Goal: Information Seeking & Learning: Learn about a topic

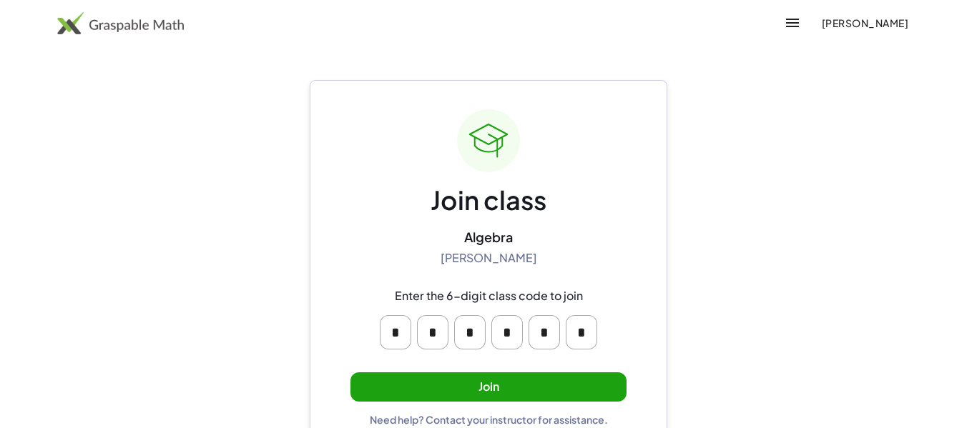
click at [528, 379] on button "Join" at bounding box center [488, 387] width 276 height 29
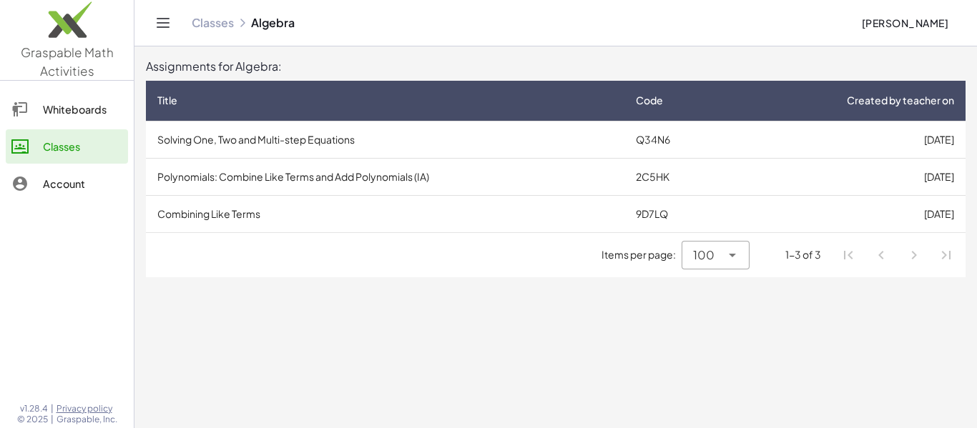
click at [370, 150] on td "Solving One, Two and Multi-step Equations" at bounding box center [385, 139] width 478 height 37
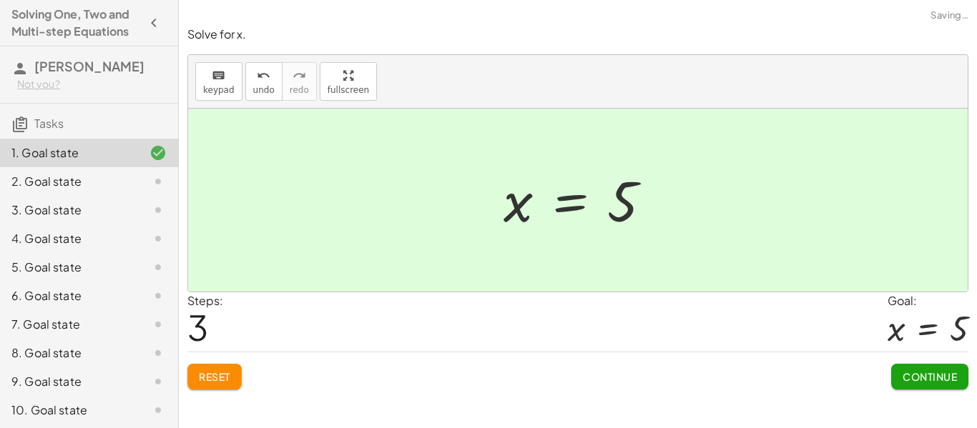
click at [943, 388] on button "Continue" at bounding box center [929, 377] width 77 height 26
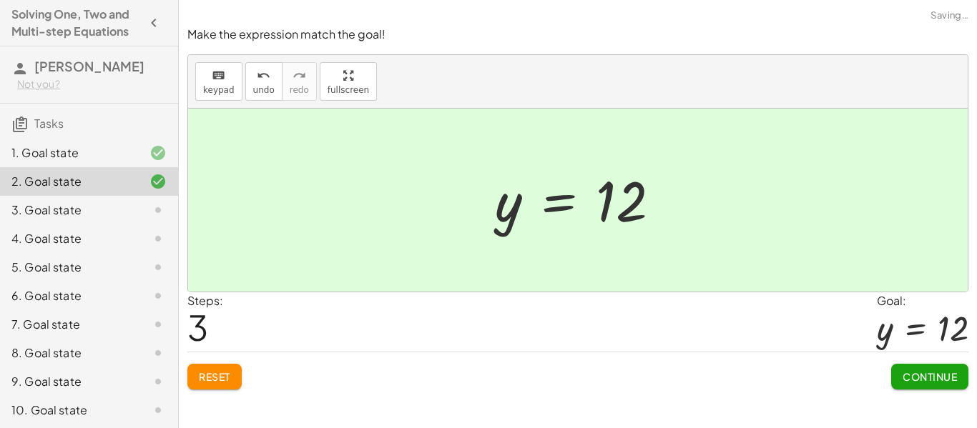
click at [940, 387] on button "Continue" at bounding box center [929, 377] width 77 height 26
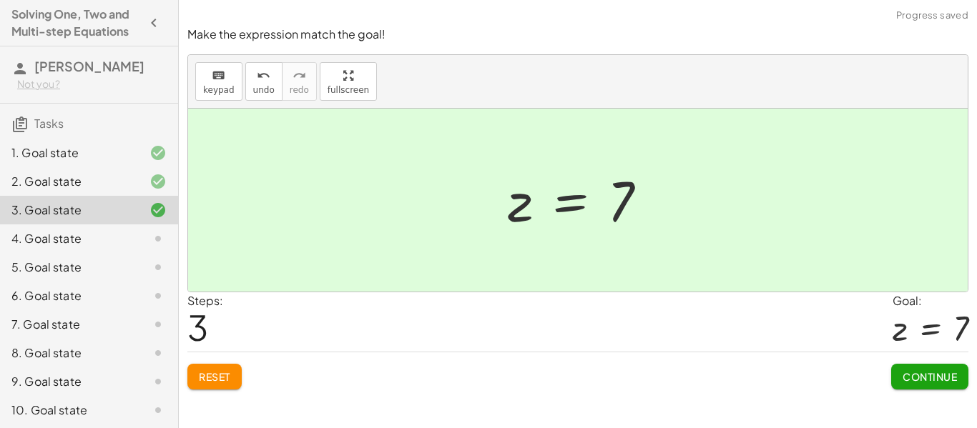
click at [918, 387] on button "Continue" at bounding box center [929, 377] width 77 height 26
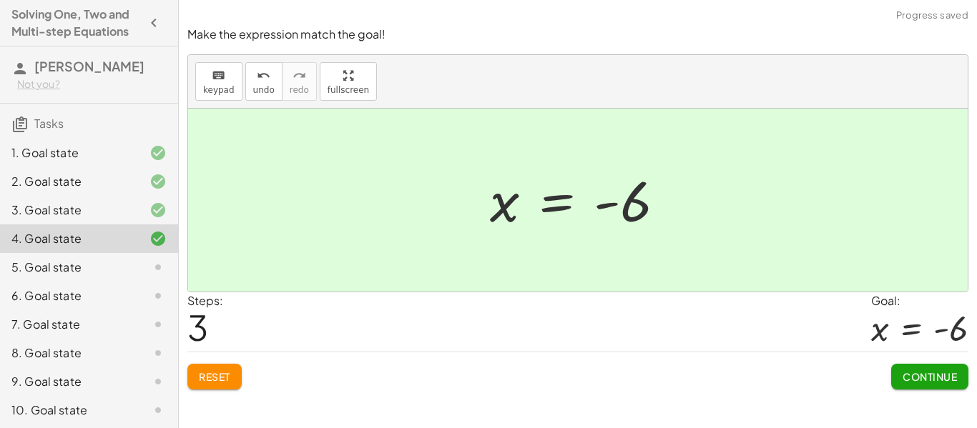
click at [958, 375] on button "Continue" at bounding box center [929, 377] width 77 height 26
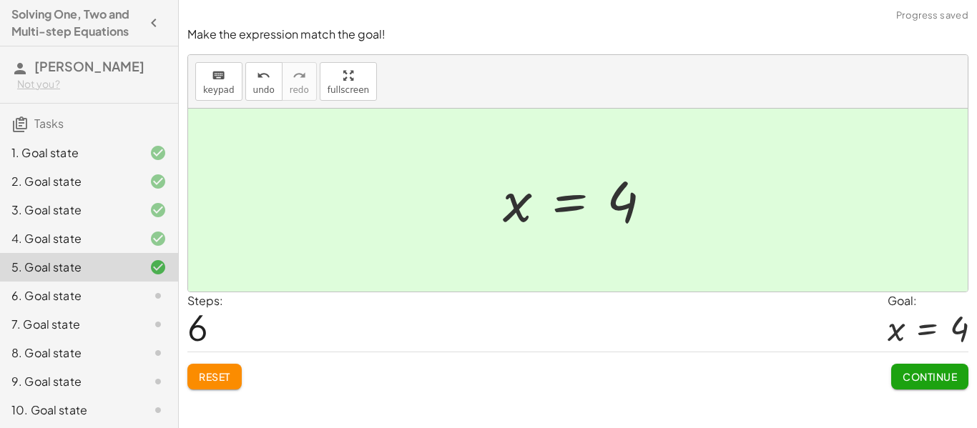
click at [953, 389] on button "Continue" at bounding box center [929, 377] width 77 height 26
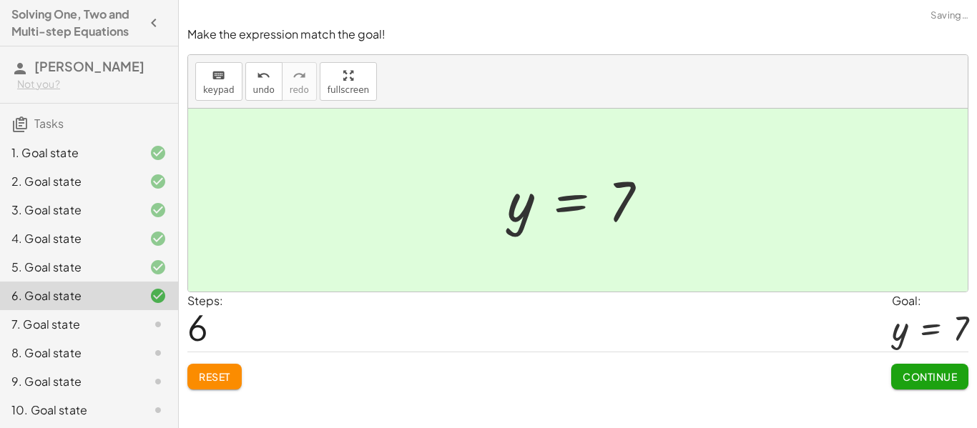
click at [955, 382] on span "Continue" at bounding box center [930, 376] width 54 height 13
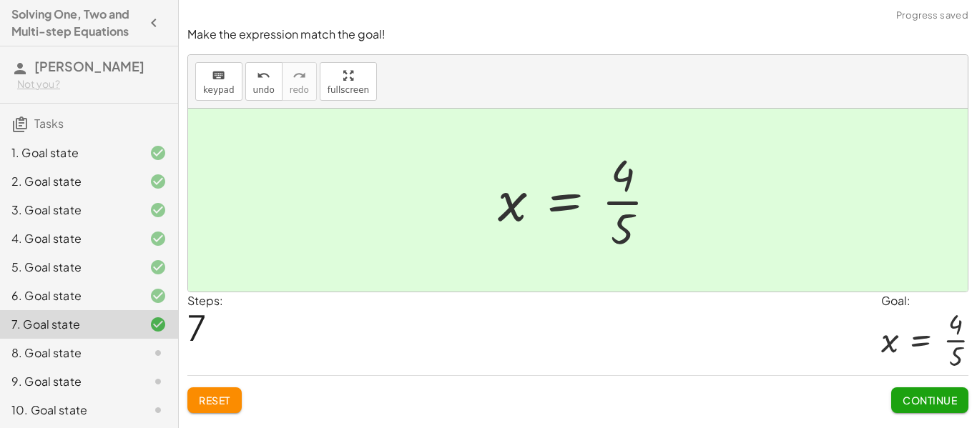
click at [928, 412] on button "Continue" at bounding box center [929, 401] width 77 height 26
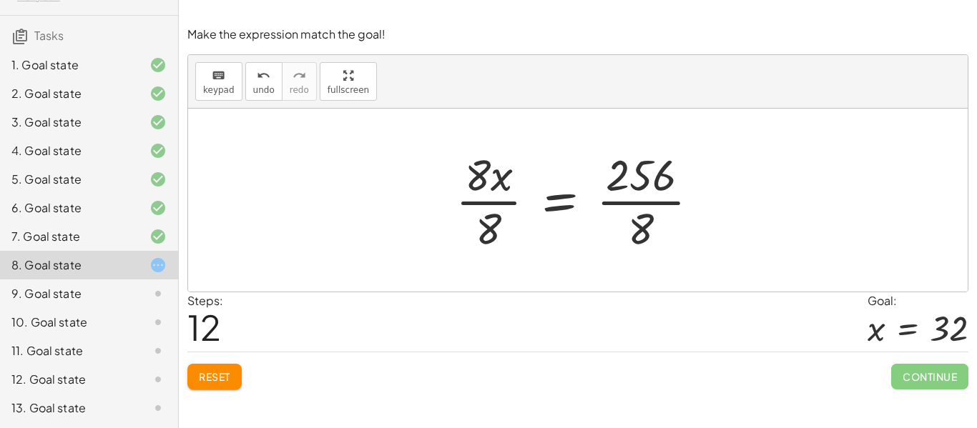
scroll to position [106, 0]
click at [67, 390] on div "12. Goal state" at bounding box center [89, 379] width 178 height 29
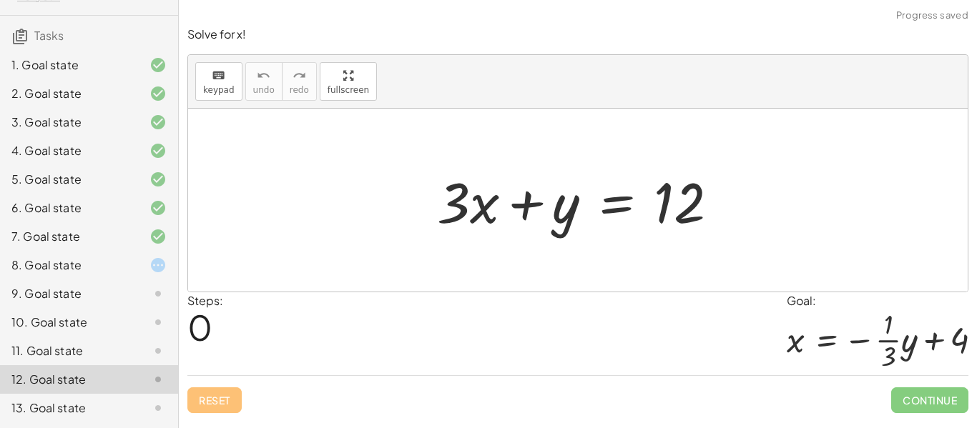
click at [490, 240] on div "+ · 3 · x + y = 12" at bounding box center [578, 200] width 325 height 81
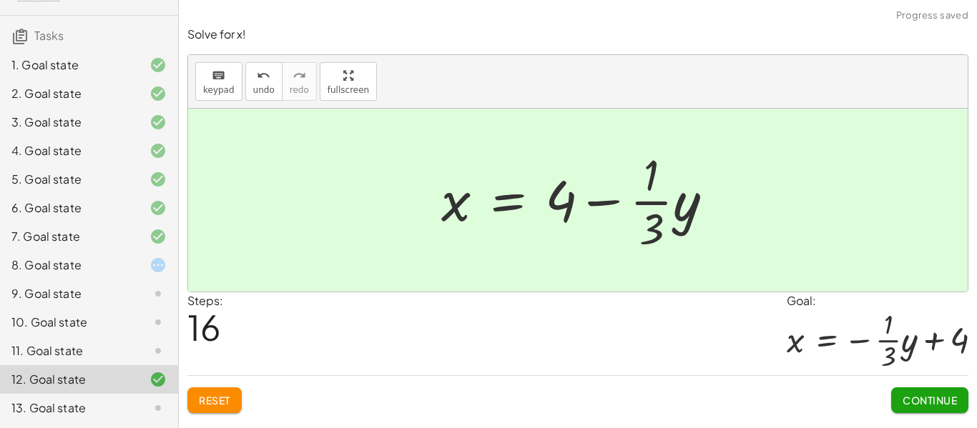
click at [928, 410] on button "Continue" at bounding box center [929, 401] width 77 height 26
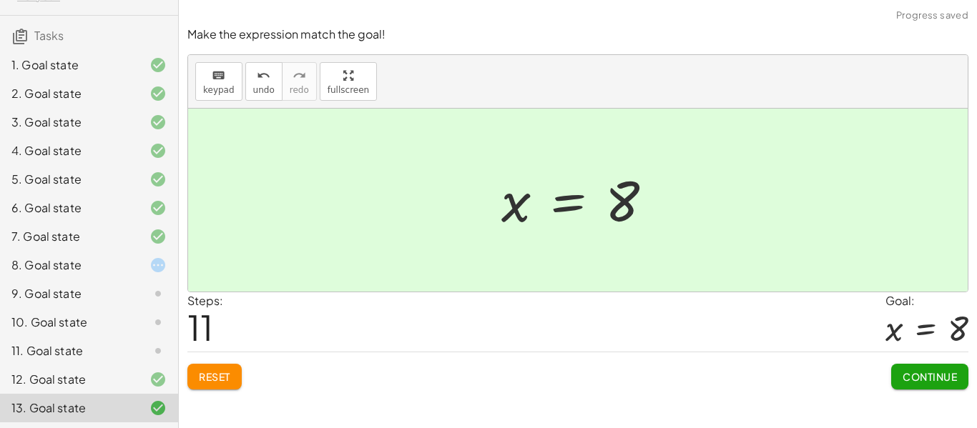
click at [936, 385] on button "Continue" at bounding box center [929, 377] width 77 height 26
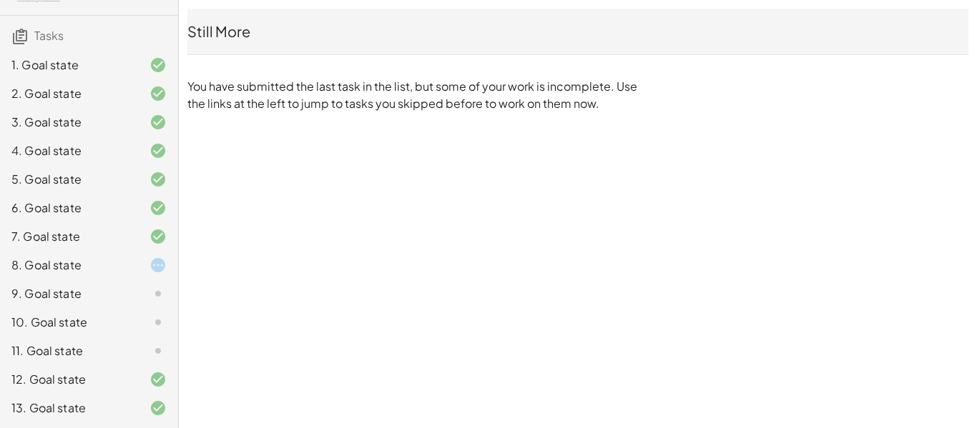
scroll to position [87, 0]
click at [71, 275] on div "8. Goal state" at bounding box center [68, 266] width 115 height 17
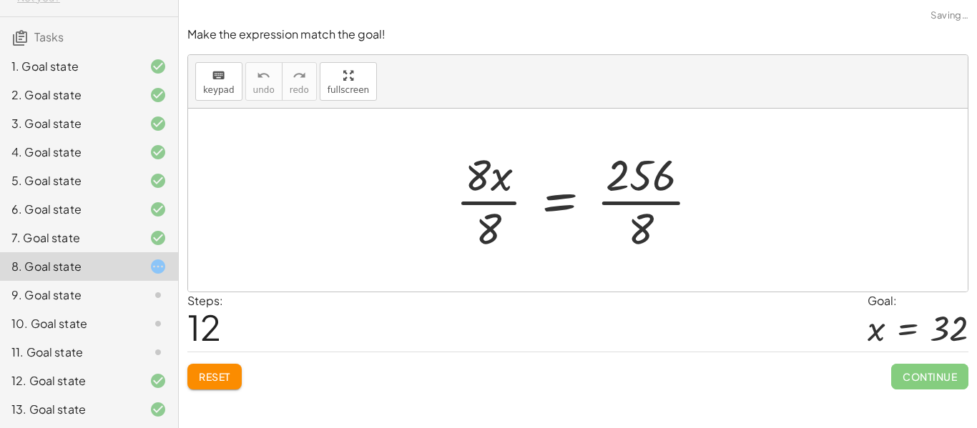
click at [61, 281] on div "7. Goal state" at bounding box center [89, 295] width 178 height 29
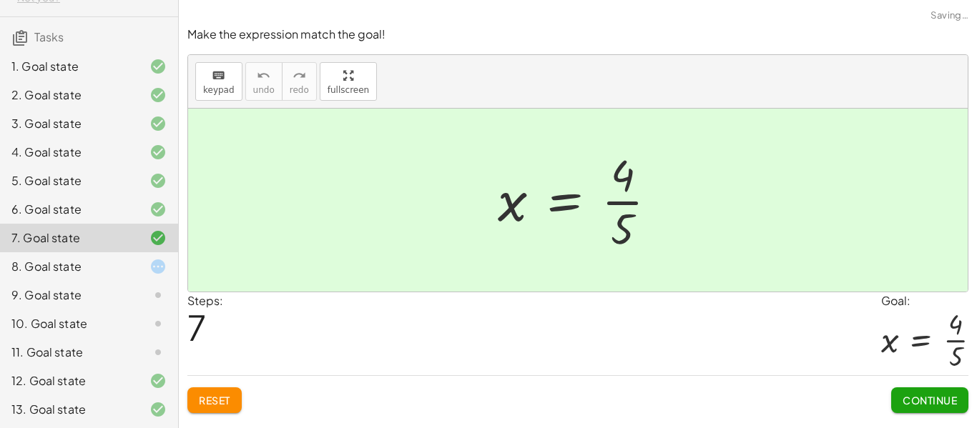
scroll to position [82, 0]
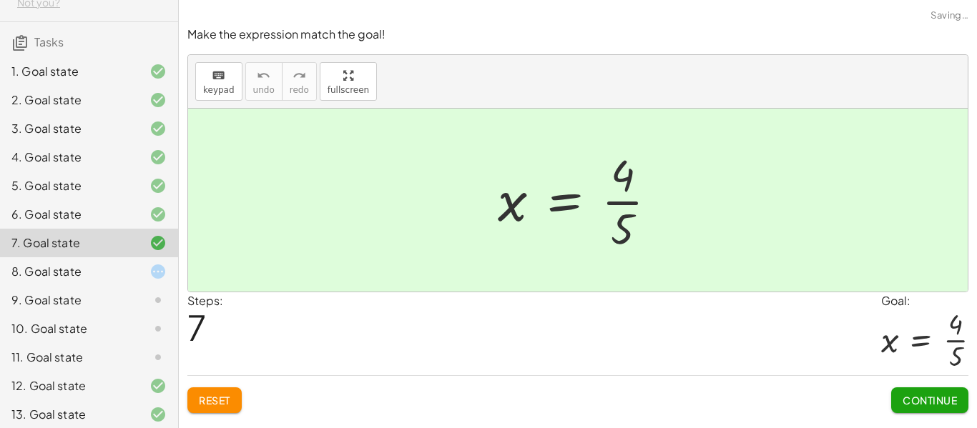
click at [59, 280] on div "8. Goal state" at bounding box center [68, 271] width 115 height 17
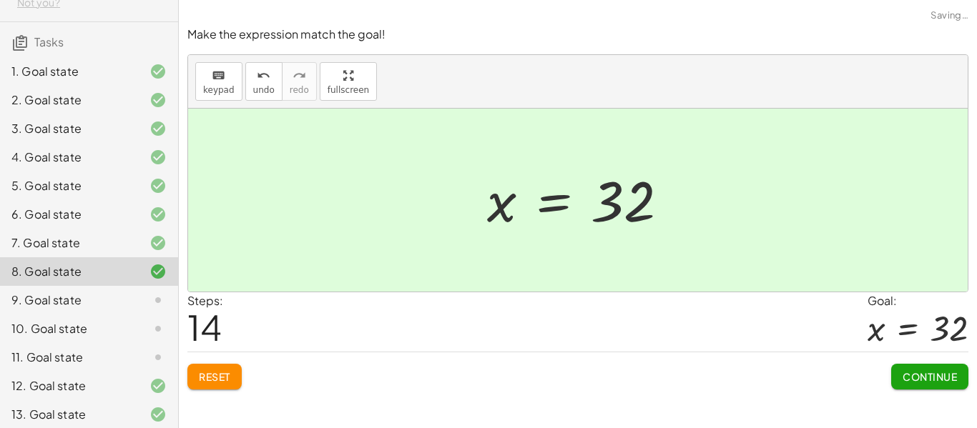
click at [938, 380] on span "Continue" at bounding box center [930, 376] width 54 height 13
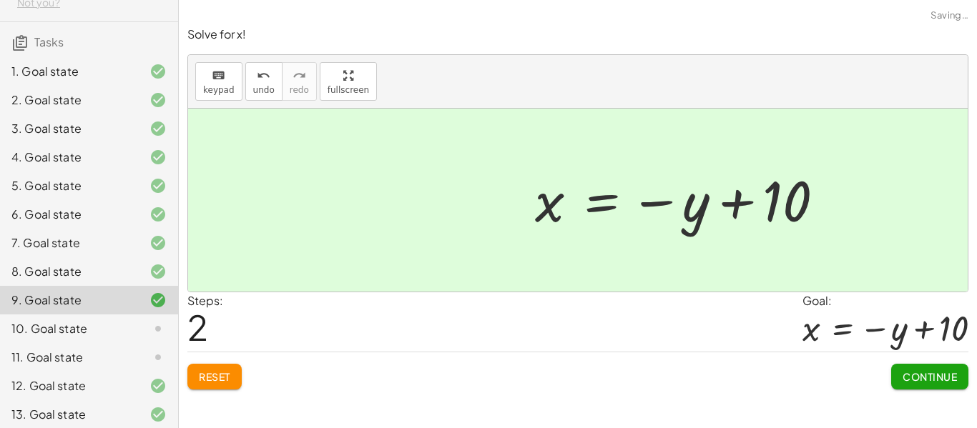
click at [943, 383] on button "Continue" at bounding box center [929, 377] width 77 height 26
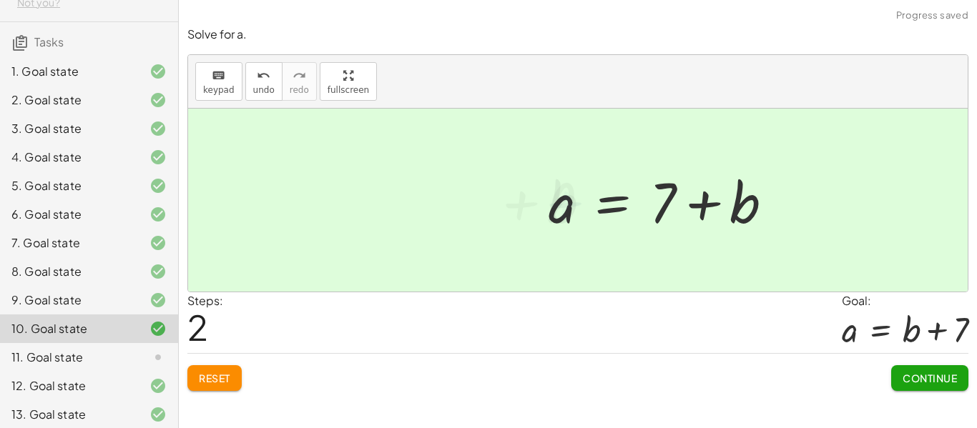
click at [923, 390] on button "Continue" at bounding box center [929, 378] width 77 height 26
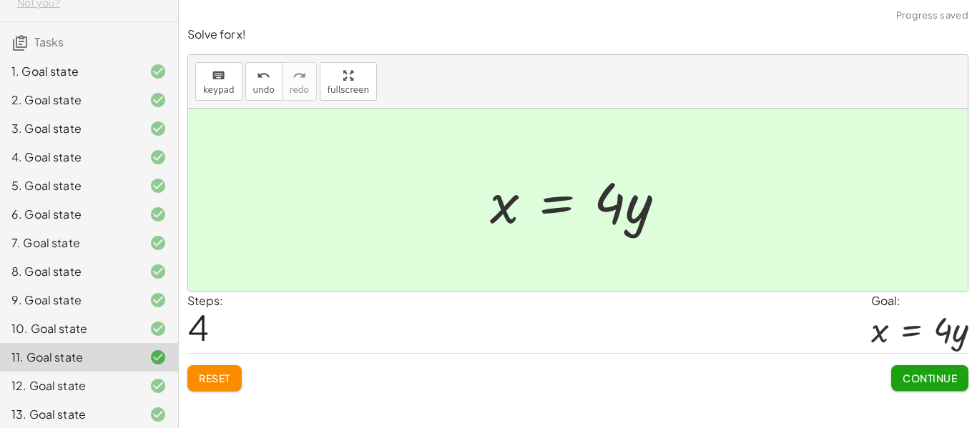
click at [948, 381] on span "Continue" at bounding box center [930, 378] width 54 height 13
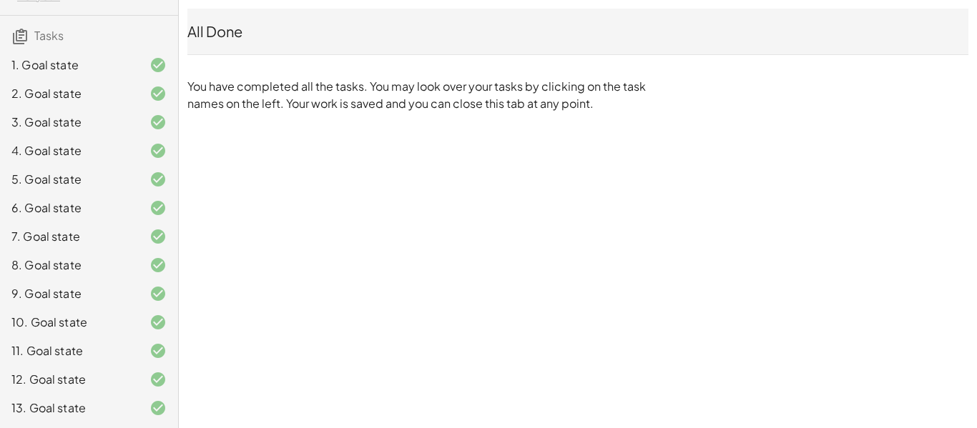
scroll to position [0, 0]
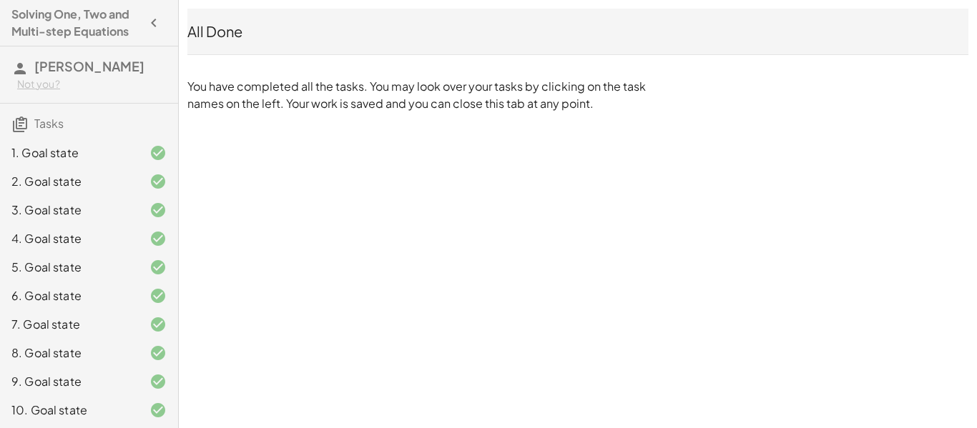
click at [120, 39] on h4 "Solving One, Two and Multi-step Equations" at bounding box center [75, 23] width 129 height 34
click at [129, 24] on h4 "Solving One, Two and Multi-step Equations" at bounding box center [75, 23] width 129 height 34
click at [154, 23] on icon "button" at bounding box center [153, 22] width 17 height 17
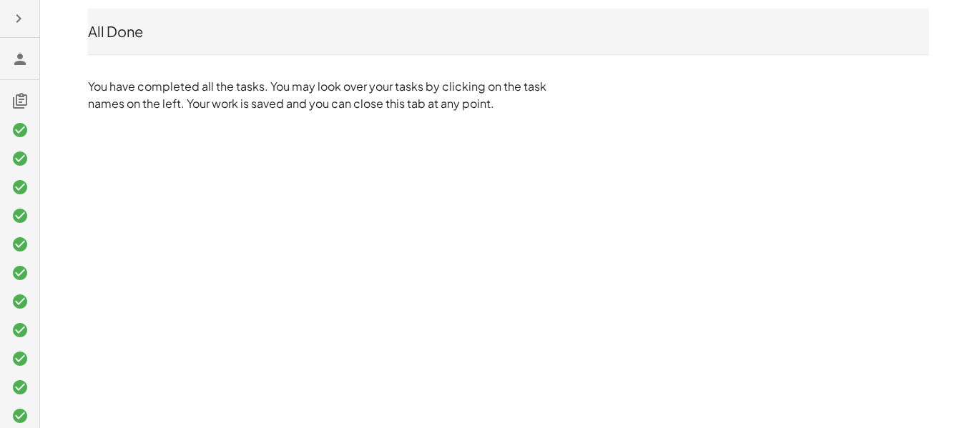
click at [25, 24] on icon "button" at bounding box center [18, 18] width 17 height 17
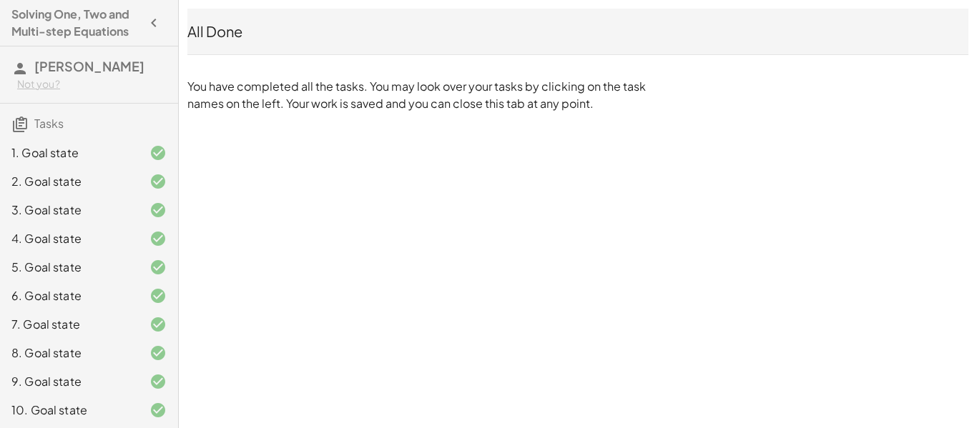
click at [45, 72] on span "[PERSON_NAME]" at bounding box center [89, 66] width 110 height 16
click at [77, 72] on span "[PERSON_NAME]" at bounding box center [89, 66] width 110 height 16
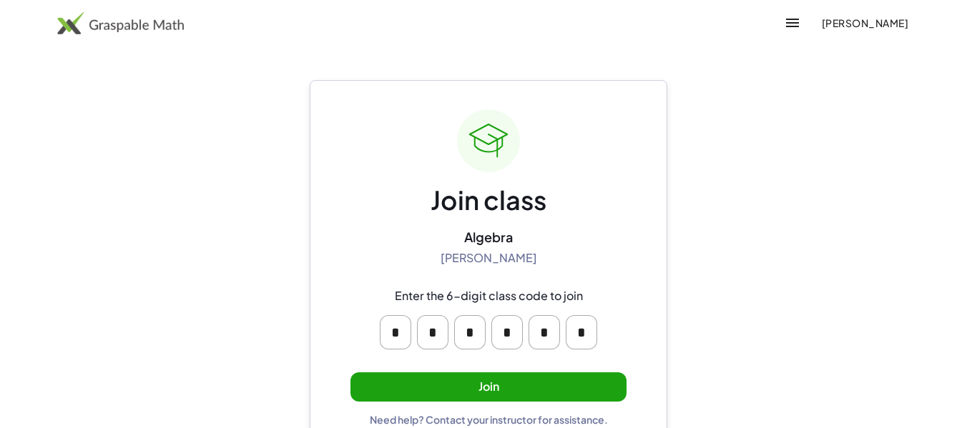
click at [486, 383] on button "Join" at bounding box center [488, 387] width 276 height 29
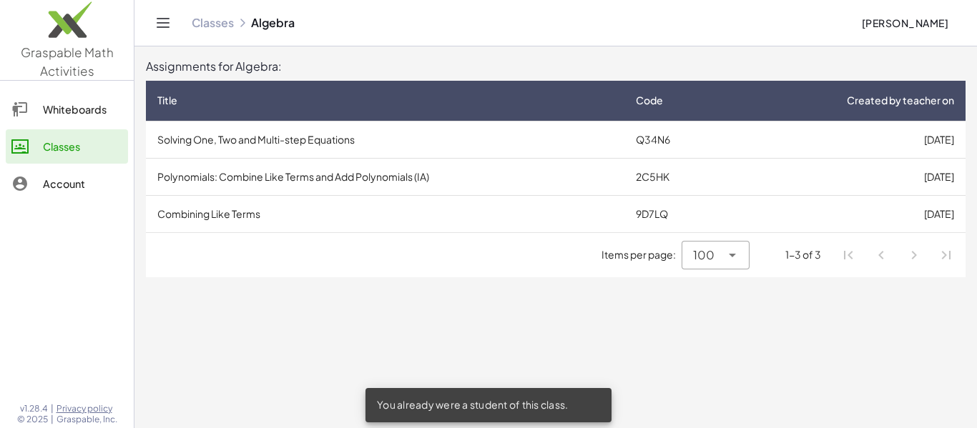
click at [317, 218] on td "Combining Like Terms" at bounding box center [385, 213] width 478 height 37
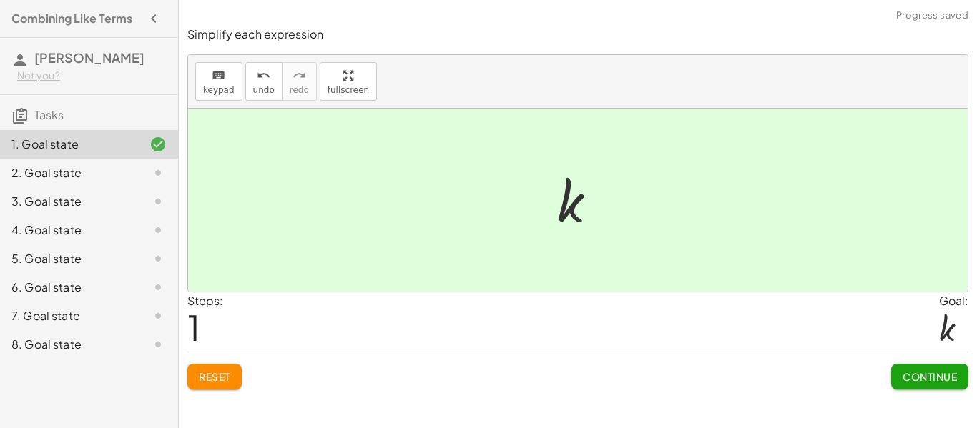
click at [938, 383] on span "Continue" at bounding box center [930, 376] width 54 height 13
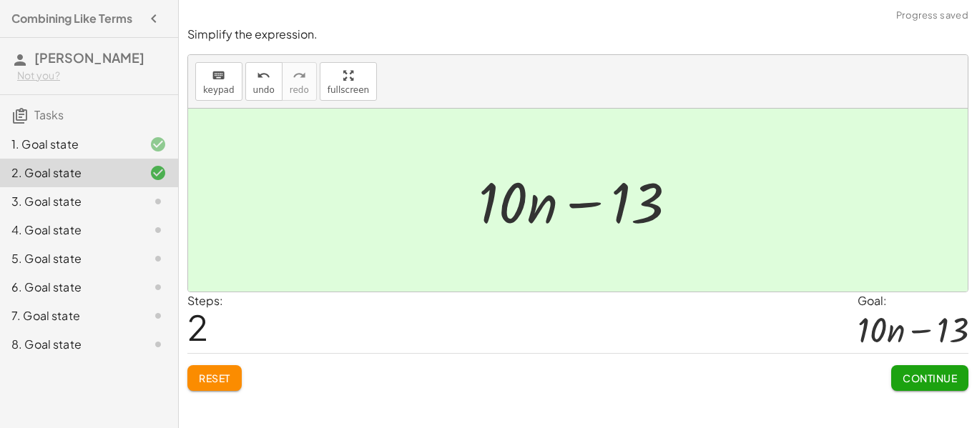
click at [940, 376] on span "Continue" at bounding box center [930, 378] width 54 height 13
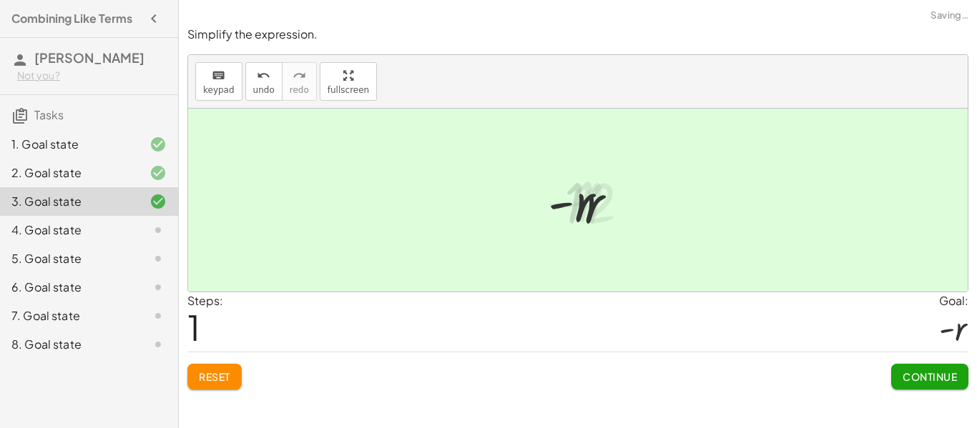
click at [921, 373] on span "Continue" at bounding box center [930, 376] width 54 height 13
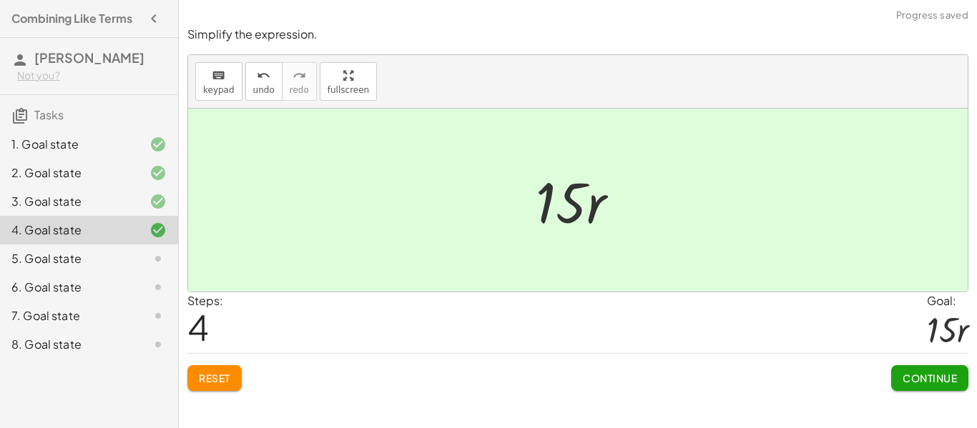
click at [935, 388] on button "Continue" at bounding box center [929, 378] width 77 height 26
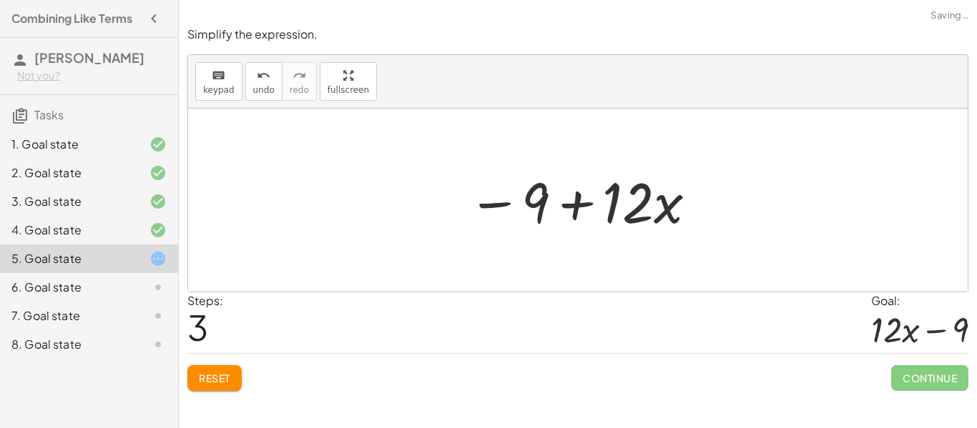
click at [939, 388] on span "Continue" at bounding box center [929, 378] width 77 height 26
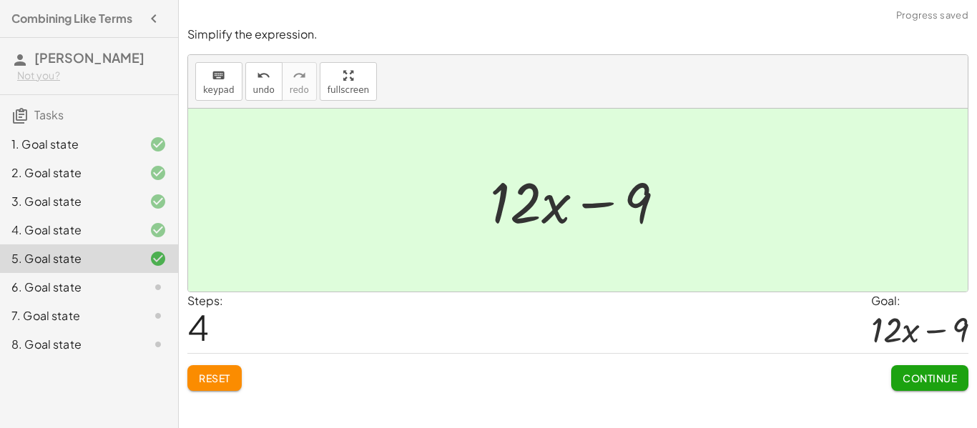
click at [931, 383] on span "Continue" at bounding box center [930, 378] width 54 height 13
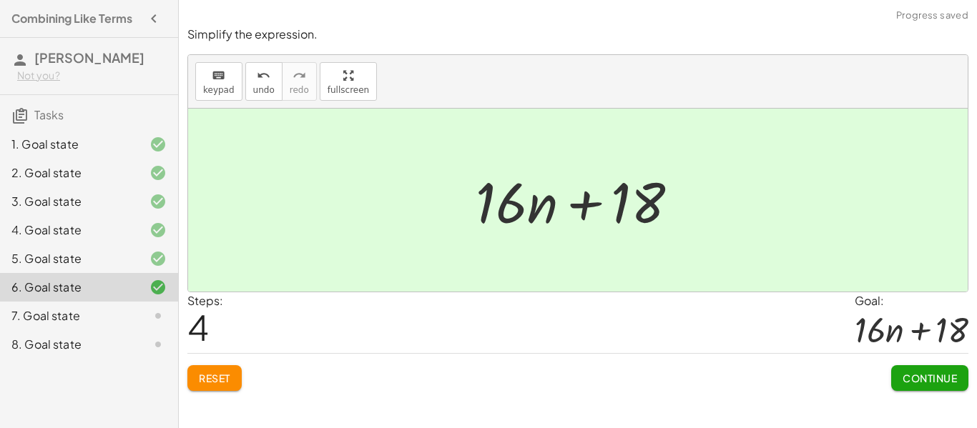
click at [933, 390] on button "Continue" at bounding box center [929, 378] width 77 height 26
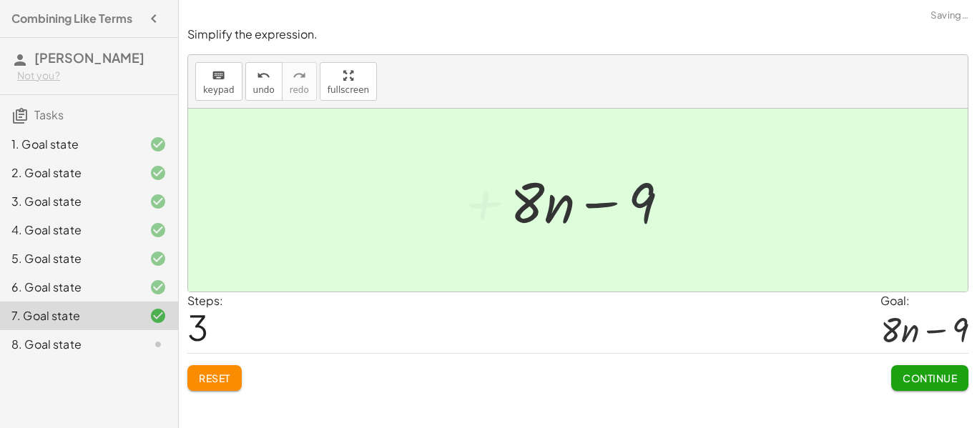
click at [944, 373] on span "Continue" at bounding box center [930, 378] width 54 height 13
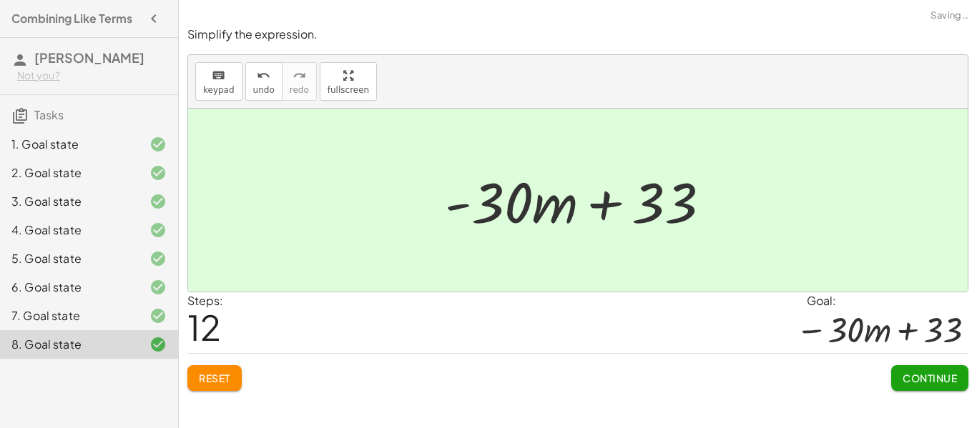
click at [948, 383] on span "Continue" at bounding box center [930, 378] width 54 height 13
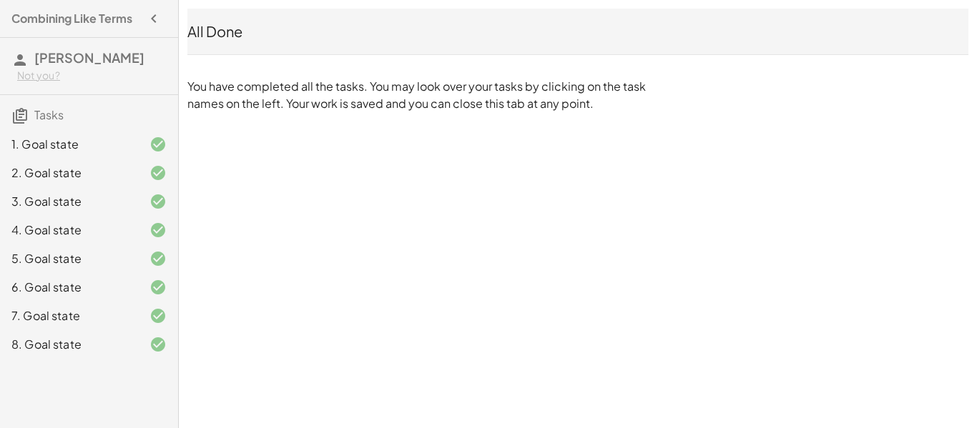
click at [94, 11] on h4 "Combining Like Terms" at bounding box center [71, 18] width 121 height 17
click at [99, 29] on div "Combining Like Terms" at bounding box center [89, 19] width 167 height 26
click at [129, 24] on h4 "Combining Like Terms" at bounding box center [71, 18] width 121 height 17
click at [39, 143] on div "1. Goal state 2. Goal state 3. Goal state 4. Goal state 5. Goal state 6. Goal s…" at bounding box center [89, 244] width 178 height 240
click at [27, 144] on div "1. Goal state 2. Goal state 3. Goal state 4. Goal state 5. Goal state 6. Goal s…" at bounding box center [89, 244] width 178 height 240
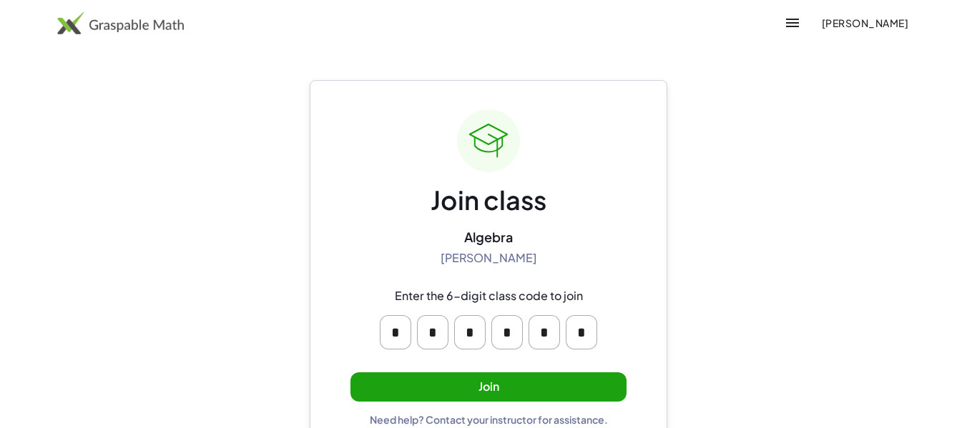
click at [606, 393] on button "Join" at bounding box center [488, 387] width 276 height 29
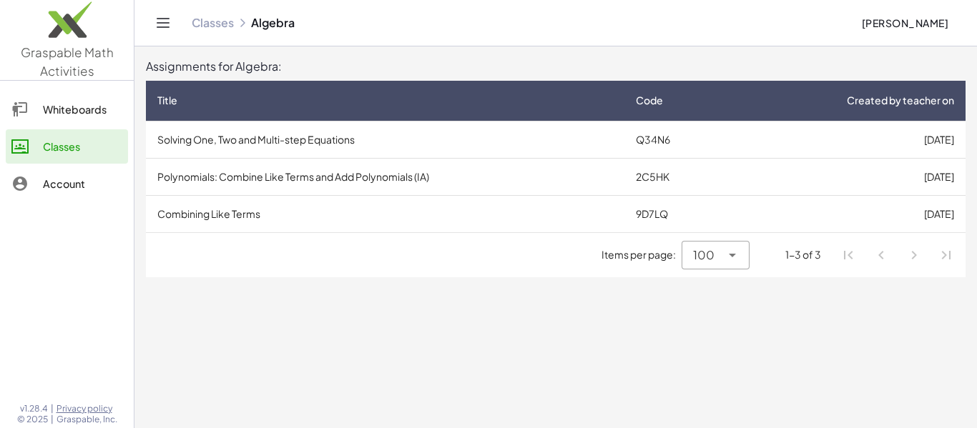
click at [598, 247] on div "Items per page: 100 *** 1-3 of 3" at bounding box center [556, 255] width 820 height 44
click at [604, 227] on td "Combining Like Terms" at bounding box center [385, 213] width 478 height 37
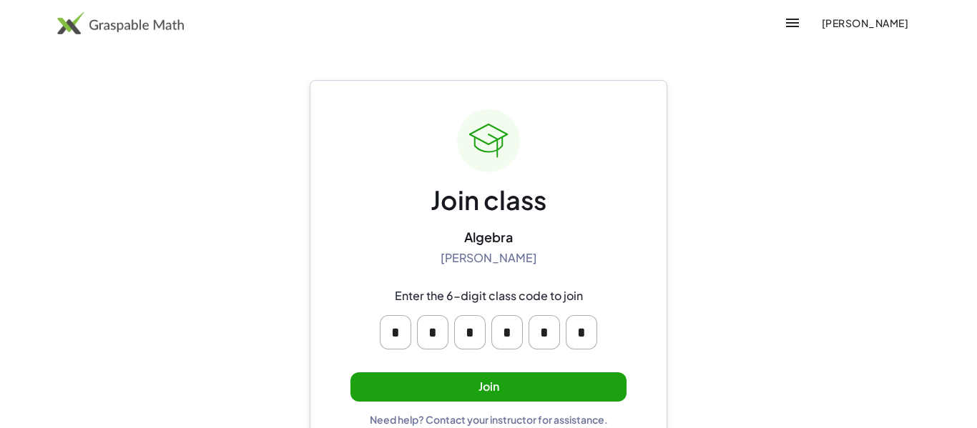
click at [559, 396] on button "Join" at bounding box center [488, 387] width 276 height 29
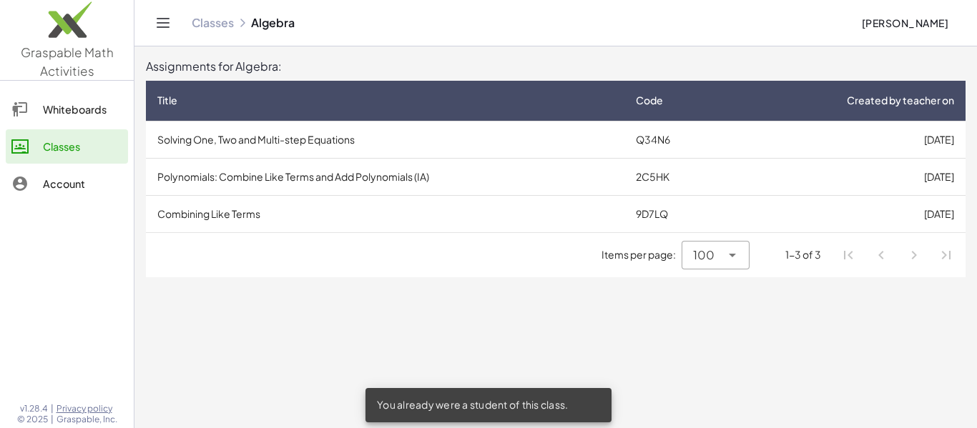
click at [423, 177] on td "Polynomials: Combine Like Terms and Add Polynomials (IA)" at bounding box center [385, 176] width 478 height 37
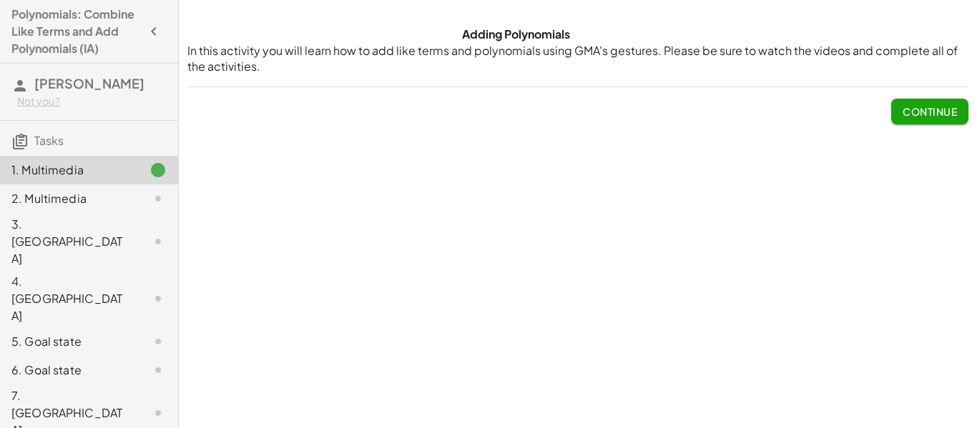
click at [142, 270] on div "2. Multimedia" at bounding box center [89, 298] width 178 height 57
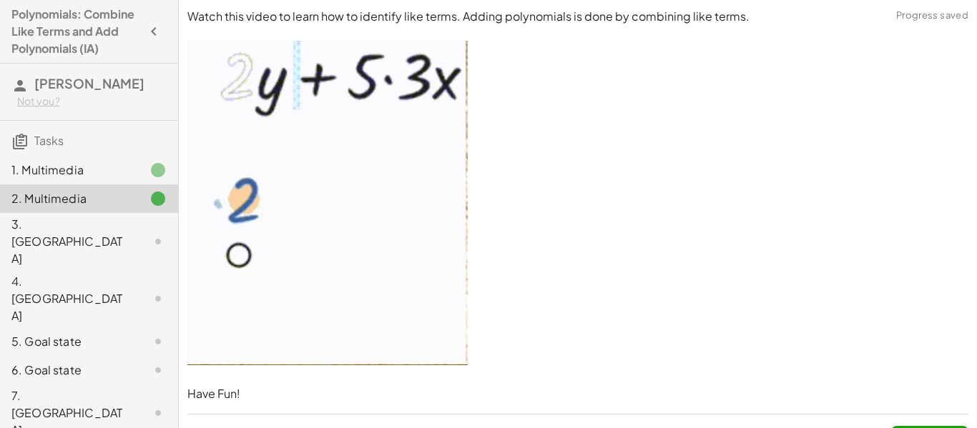
click at [144, 179] on div at bounding box center [147, 170] width 40 height 17
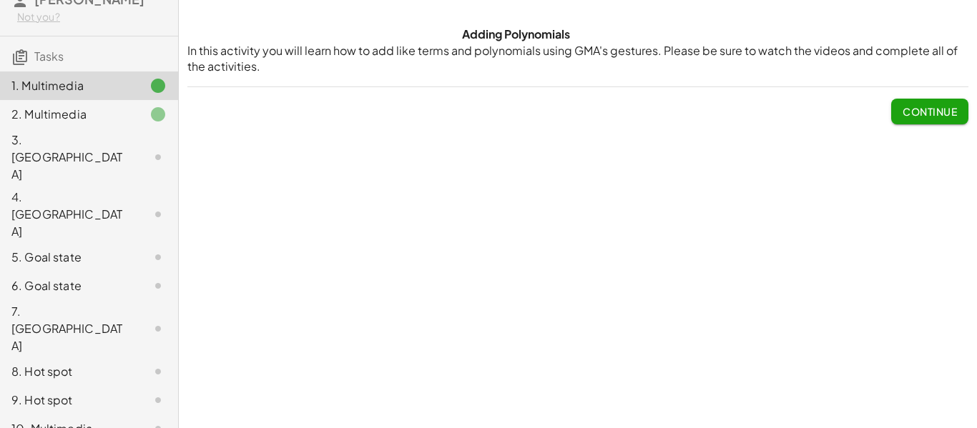
scroll to position [82, 0]
click at [79, 252] on div "5. Goal state" at bounding box center [68, 260] width 115 height 17
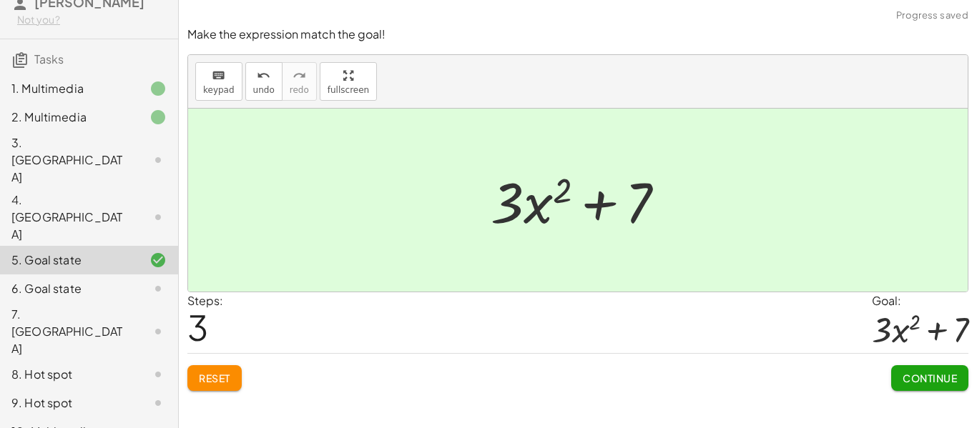
click at [935, 385] on span "Continue" at bounding box center [930, 378] width 54 height 13
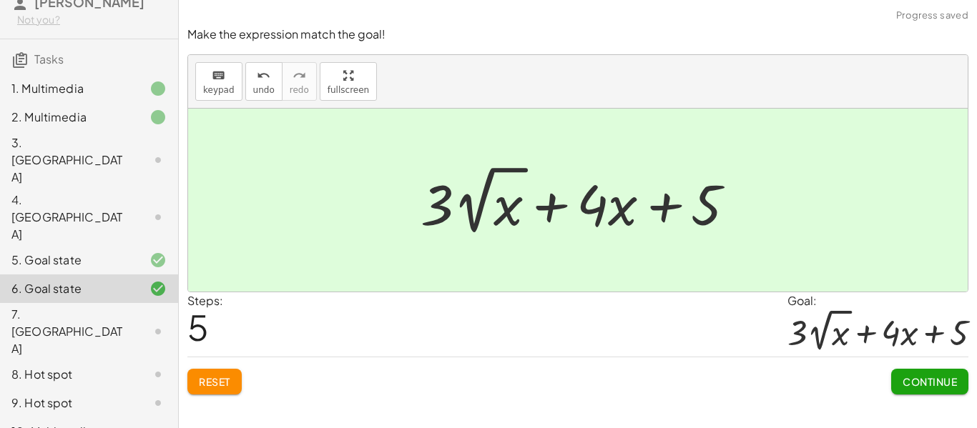
click at [938, 381] on span "Continue" at bounding box center [930, 381] width 54 height 13
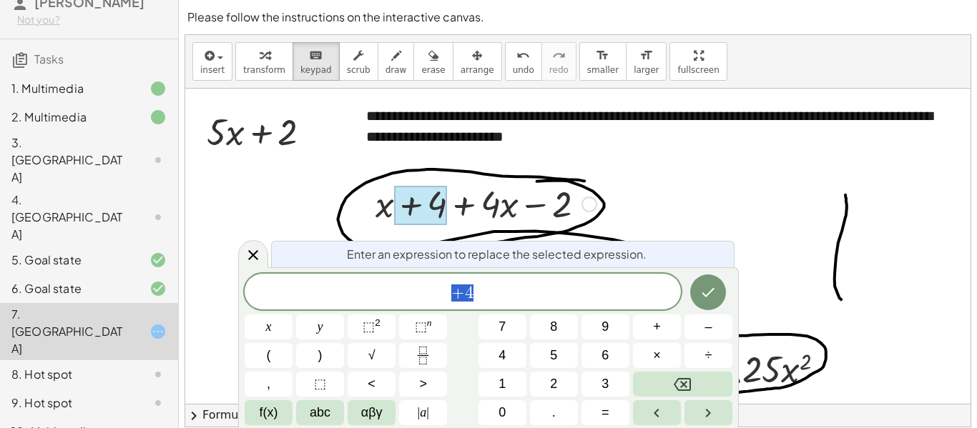
scroll to position [1, 0]
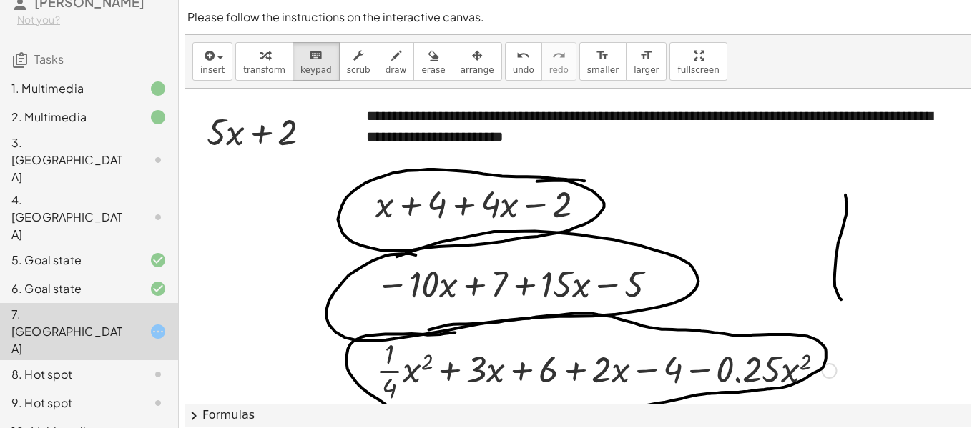
click at [463, 219] on div at bounding box center [485, 203] width 235 height 49
click at [453, 217] on div at bounding box center [485, 203] width 235 height 49
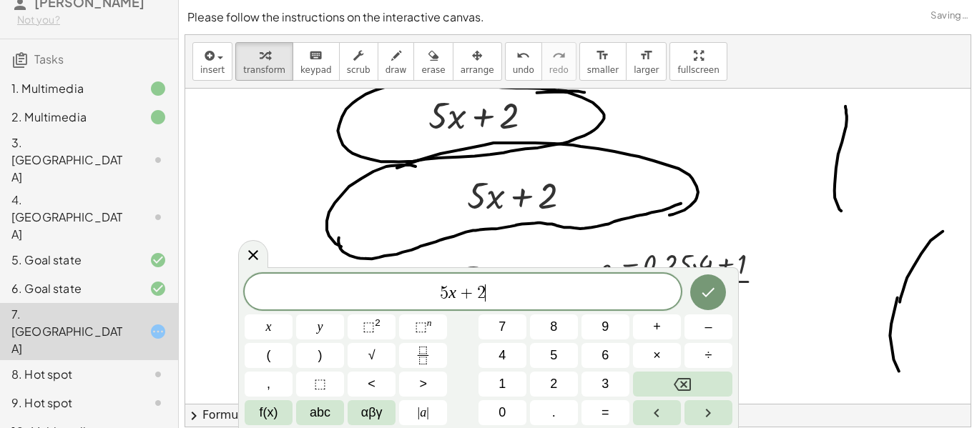
scroll to position [4, 0]
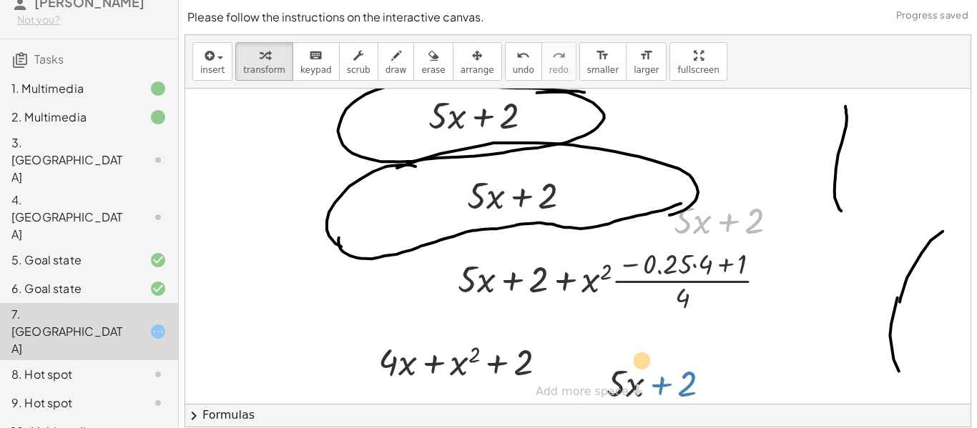
drag, startPoint x: 751, startPoint y: 231, endPoint x: 976, endPoint y: 429, distance: 300.0
click at [976, 428] on html "Polynomials: Combine Like Terms and Add Polynomials (IA) Oluwadara Onafowokan N…" at bounding box center [488, 236] width 977 height 473
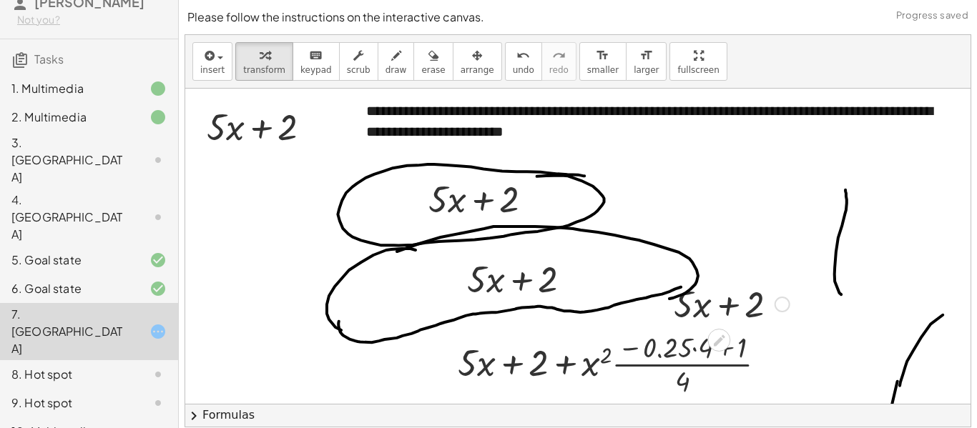
scroll to position [0, 0]
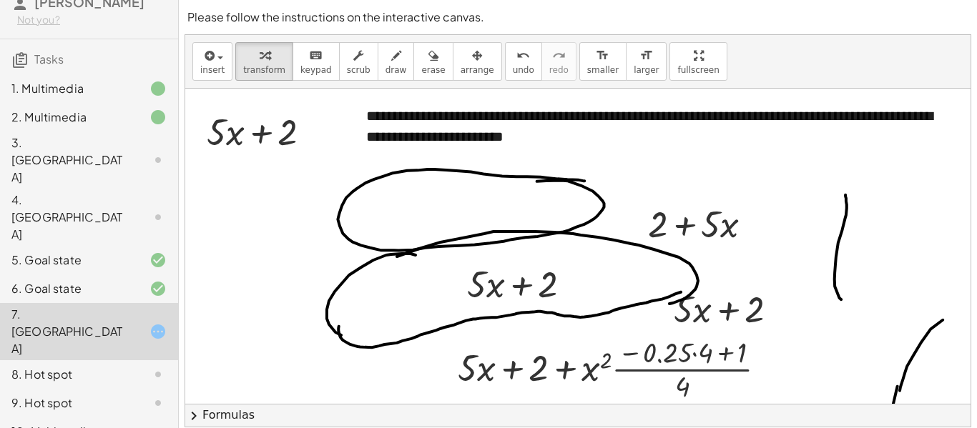
click at [74, 366] on div "8. Hot spot" at bounding box center [68, 374] width 115 height 17
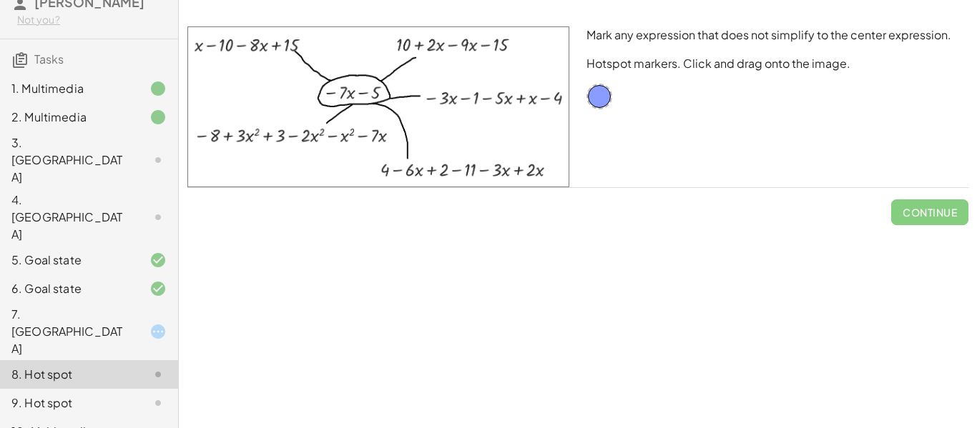
scroll to position [123, 0]
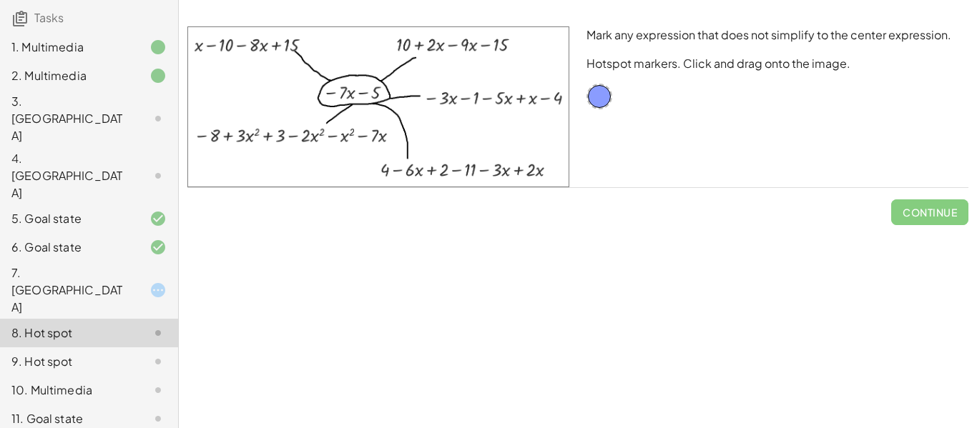
click at [77, 411] on div "11. Goal state" at bounding box center [68, 419] width 115 height 17
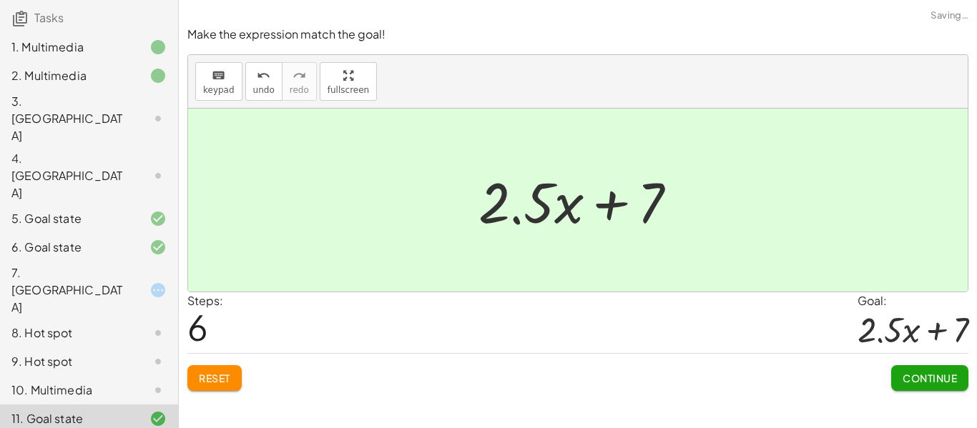
click at [900, 388] on button "Continue" at bounding box center [929, 378] width 77 height 26
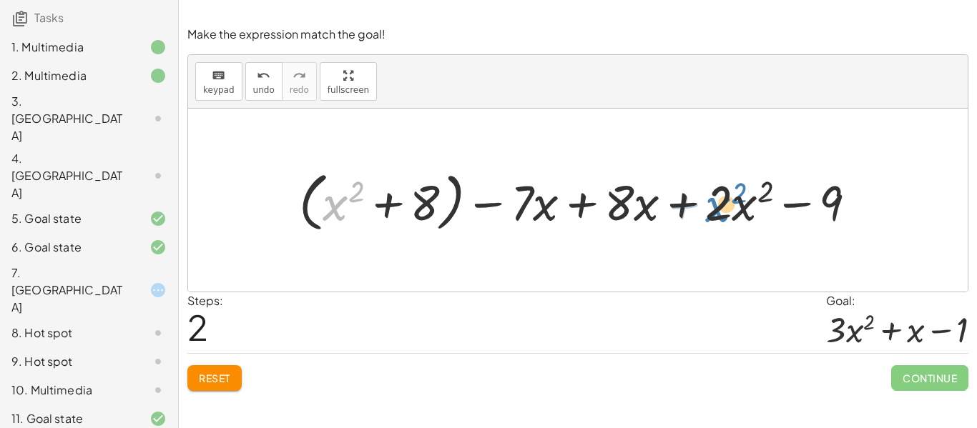
drag, startPoint x: 340, startPoint y: 197, endPoint x: 723, endPoint y: 198, distance: 382.6
click at [723, 198] on div at bounding box center [584, 200] width 584 height 72
click at [337, 210] on div at bounding box center [584, 200] width 584 height 72
click at [496, 204] on div at bounding box center [584, 200] width 584 height 72
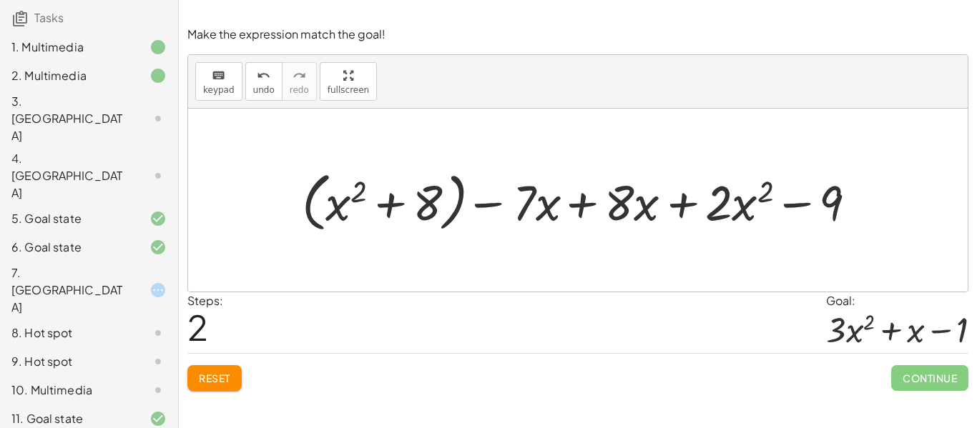
click at [496, 204] on div at bounding box center [584, 200] width 584 height 72
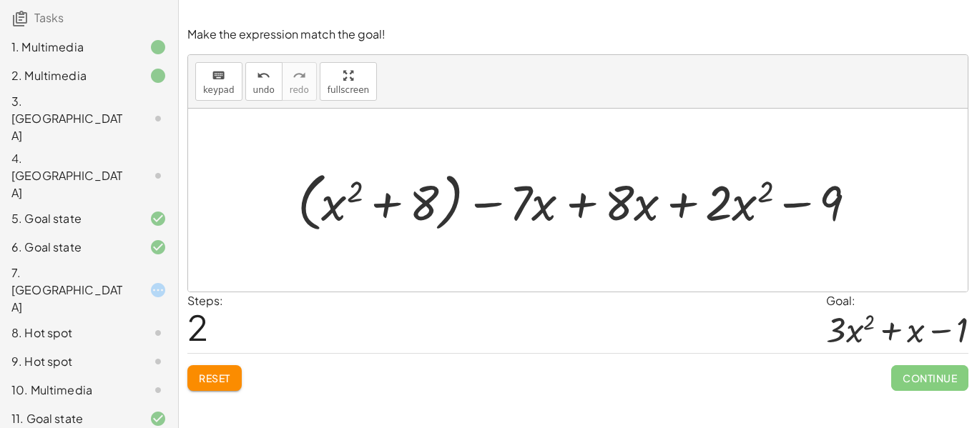
click at [496, 204] on div at bounding box center [584, 200] width 584 height 72
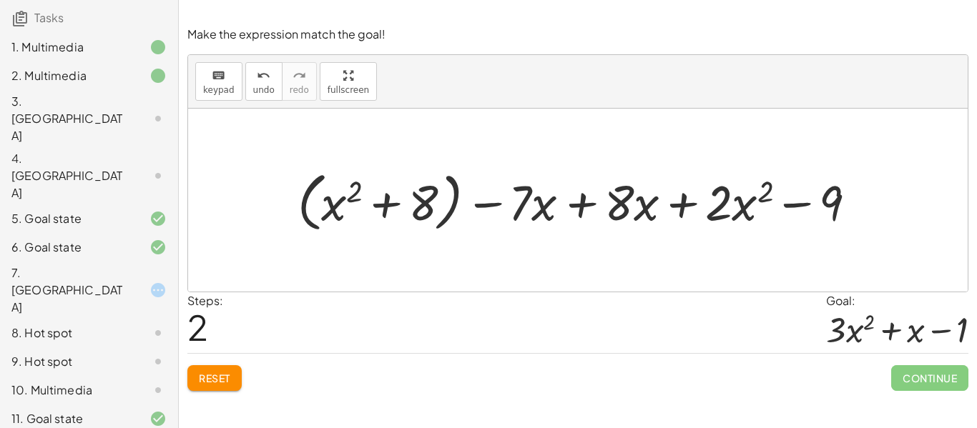
click at [496, 204] on div at bounding box center [584, 200] width 584 height 72
click at [586, 207] on div at bounding box center [584, 200] width 584 height 72
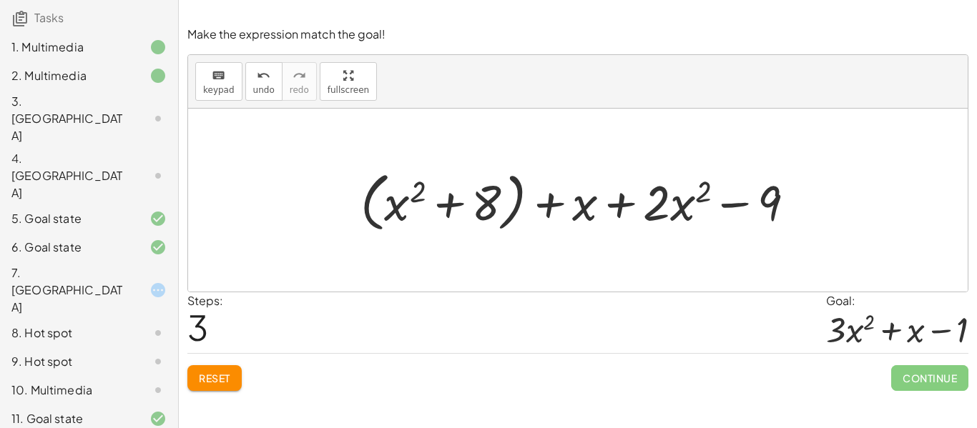
click at [65, 265] on div "7. Canvas" at bounding box center [68, 290] width 115 height 51
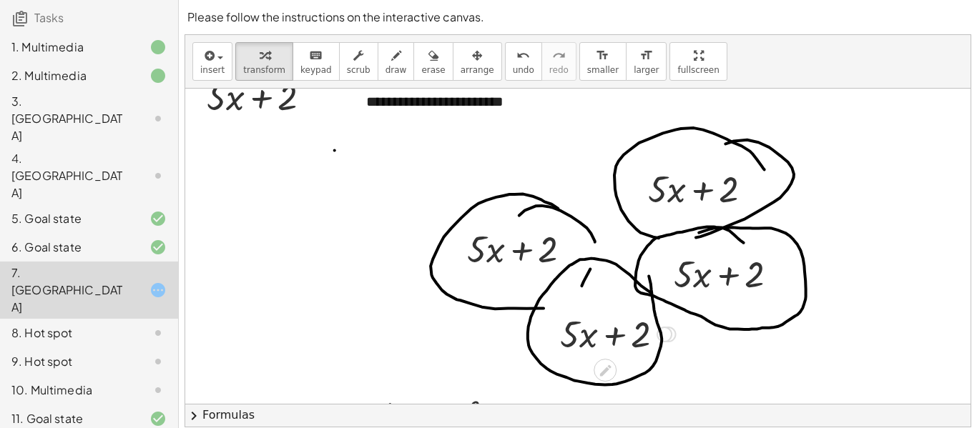
scroll to position [0, 0]
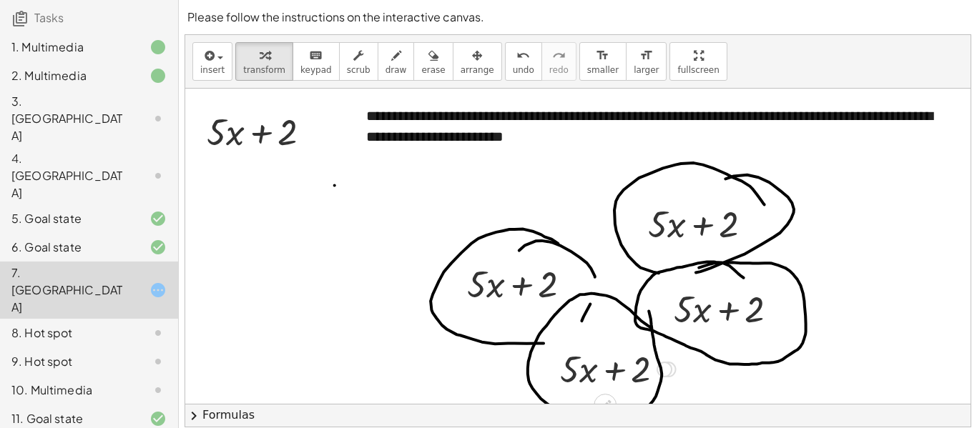
click at [89, 411] on div "11. Goal state" at bounding box center [68, 419] width 115 height 17
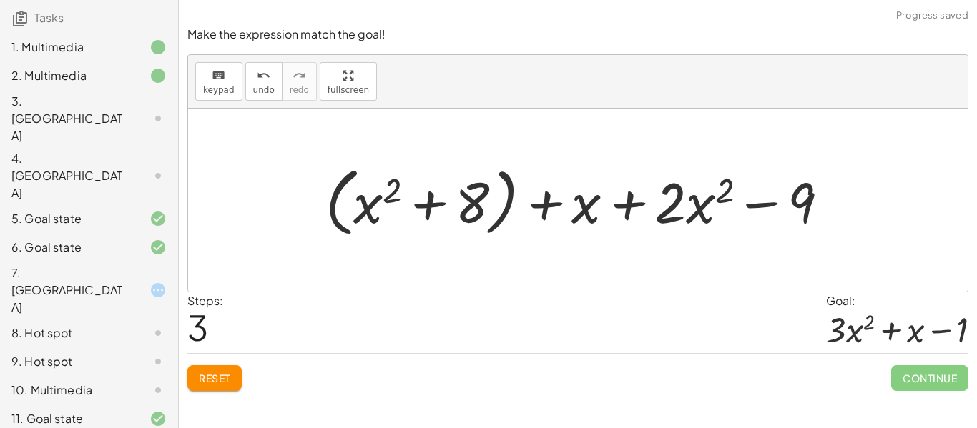
click at [257, 381] on div "Reset Continue" at bounding box center [577, 372] width 781 height 38
click at [215, 382] on span "Reset" at bounding box center [214, 378] width 31 height 13
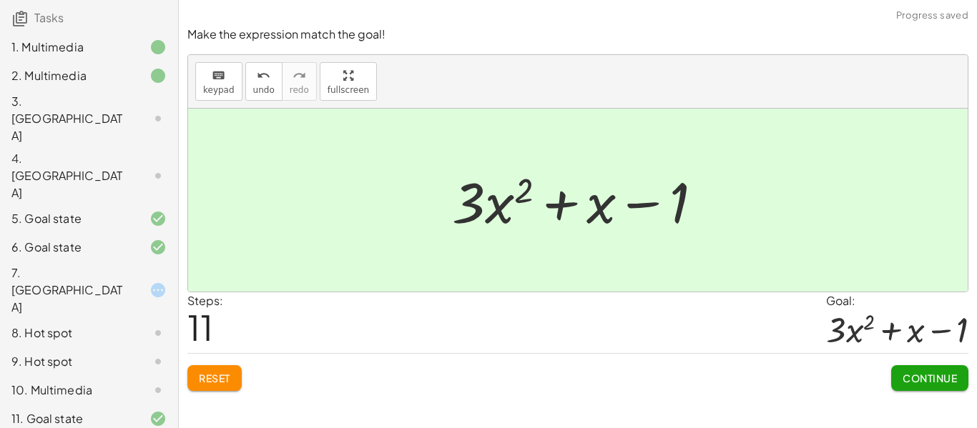
click at [938, 380] on span "Continue" at bounding box center [930, 378] width 54 height 13
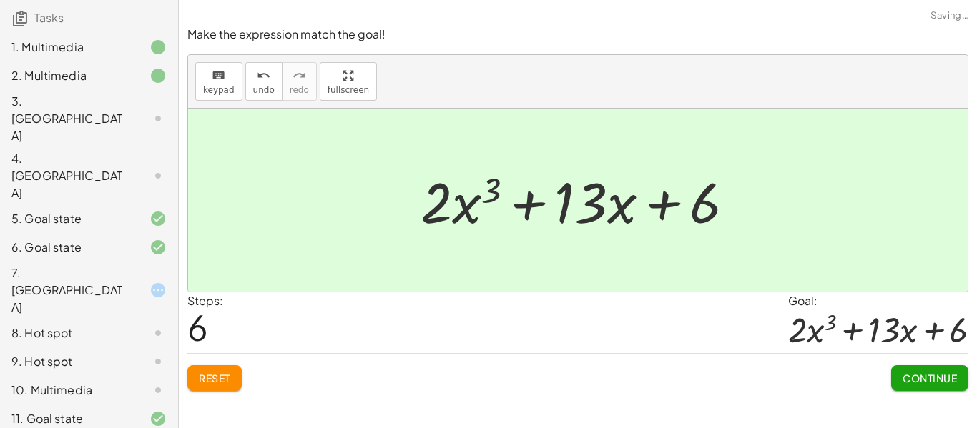
click at [939, 388] on button "Continue" at bounding box center [929, 378] width 77 height 26
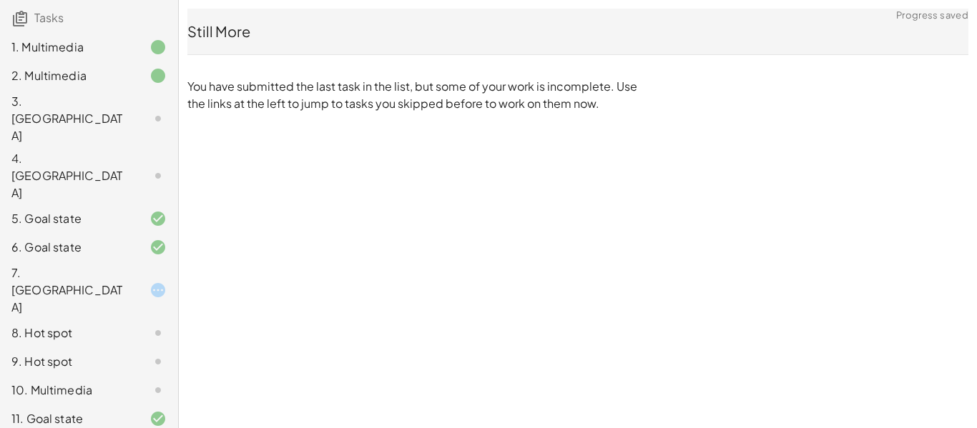
click at [0, 0] on div "Polynomials: Combine Like Terms and Add Polynomials (IA) Oluwadara Onafowokan N…" at bounding box center [0, 0] width 0 height 0
click at [110, 130] on div "3. Canvas" at bounding box center [68, 118] width 115 height 51
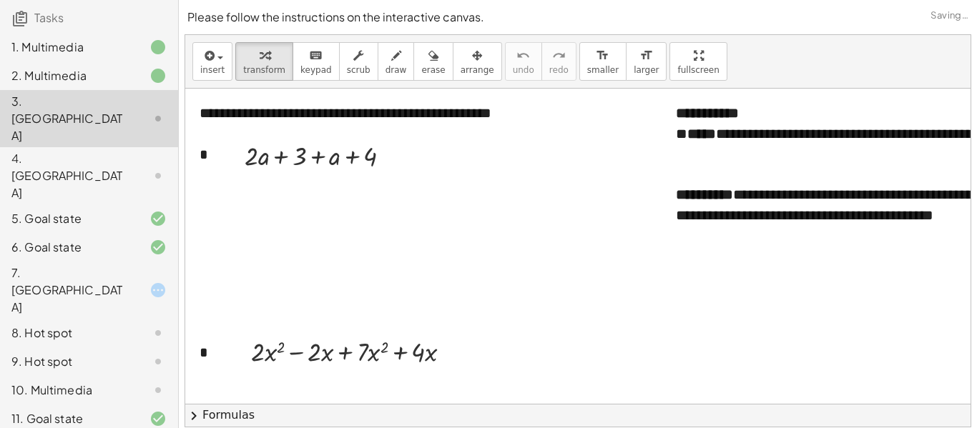
click at [108, 124] on div "3. Canvas" at bounding box center [68, 118] width 115 height 51
click at [94, 122] on div "3. Canvas" at bounding box center [68, 118] width 115 height 51
click at [41, 353] on div "9. Hot spot" at bounding box center [68, 361] width 115 height 17
click at [87, 325] on div "8. Hot spot" at bounding box center [68, 333] width 115 height 17
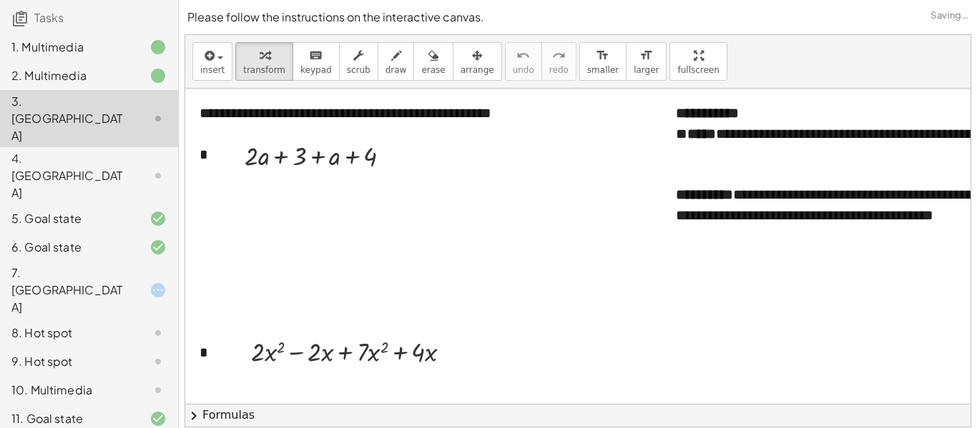
click at [127, 210] on div at bounding box center [147, 218] width 40 height 17
click at [123, 233] on div "4. Canvas" at bounding box center [89, 247] width 178 height 29
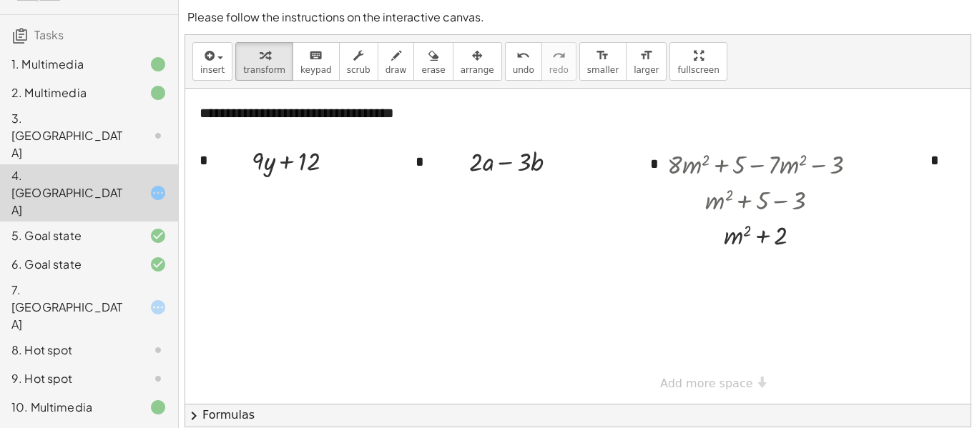
click at [137, 144] on div at bounding box center [147, 135] width 40 height 17
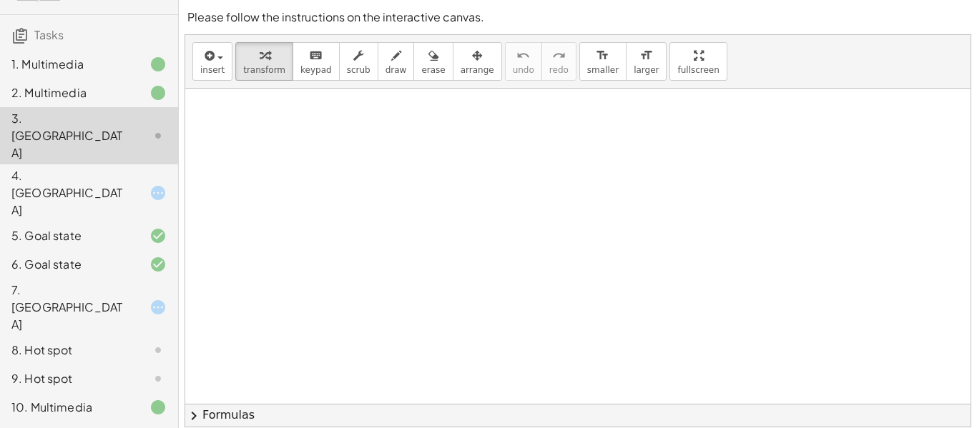
scroll to position [323, 0]
